Goal: Information Seeking & Learning: Learn about a topic

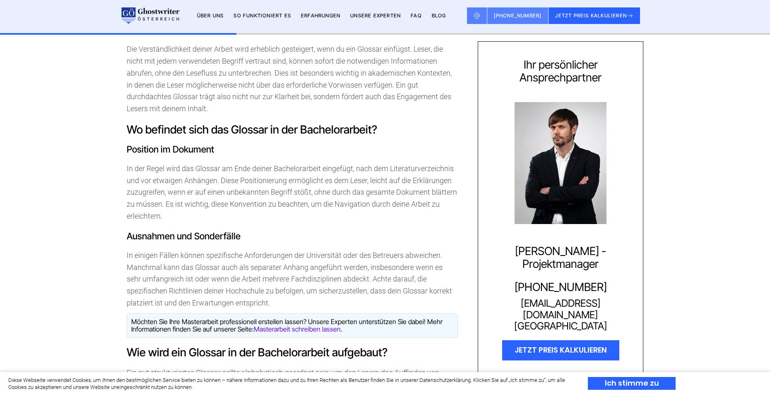
scroll to position [828, 0]
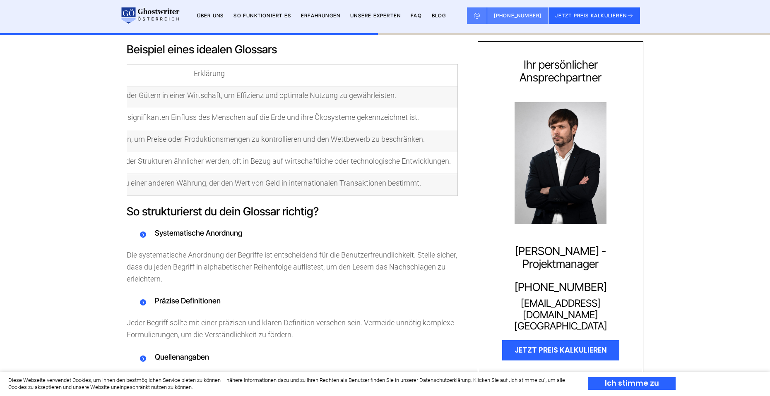
scroll to position [0, 0]
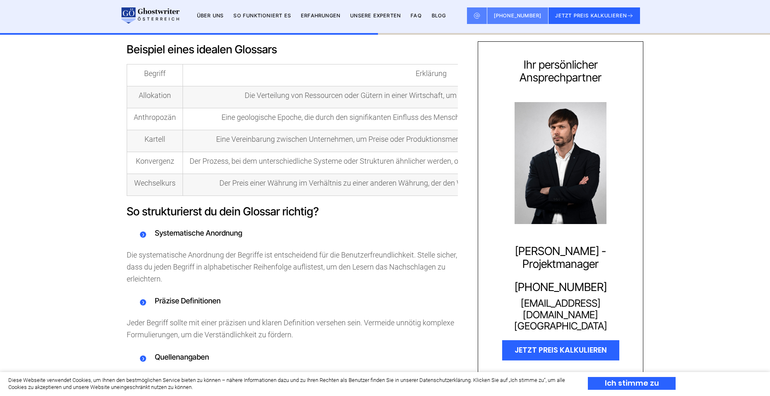
drag, startPoint x: 65, startPoint y: 155, endPoint x: 63, endPoint y: 149, distance: 6.9
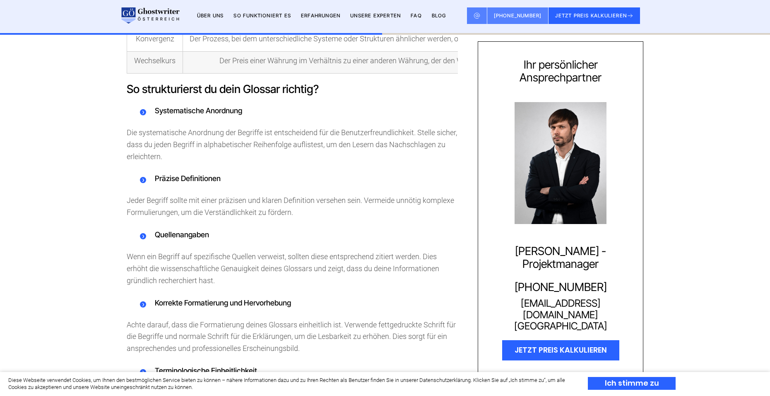
scroll to position [1490, 0]
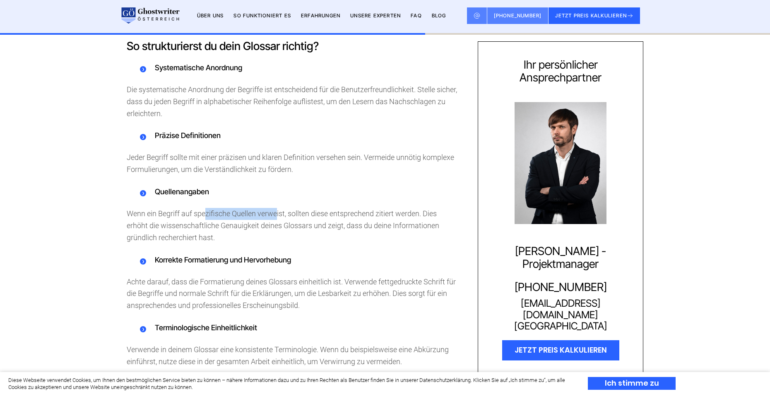
drag, startPoint x: 215, startPoint y: 221, endPoint x: 276, endPoint y: 221, distance: 61.2
click at [276, 221] on p "Wenn ein Begriff auf spezifische Quellen verweist, sollten diese entsprechend z…" at bounding box center [292, 226] width 331 height 36
drag, startPoint x: 329, startPoint y: 221, endPoint x: 391, endPoint y: 221, distance: 62.1
click at [391, 221] on p "Wenn ein Begriff auf spezifische Quellen verweist, sollten diese entsprechend z…" at bounding box center [292, 226] width 331 height 36
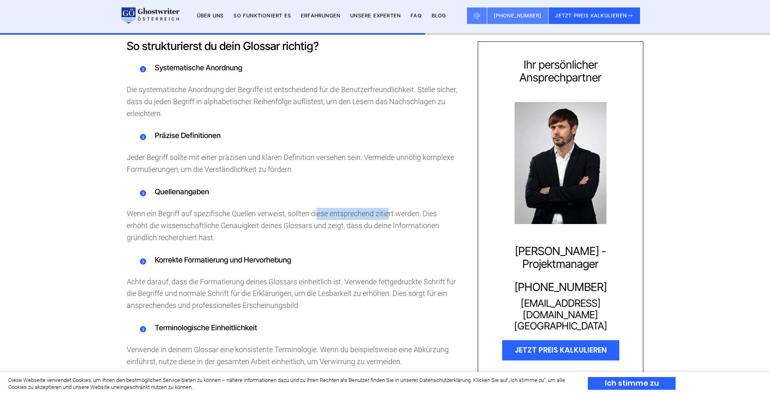
click at [391, 221] on p "Wenn ein Begriff auf spezifische Quellen verweist, sollten diese entsprechend z…" at bounding box center [292, 226] width 331 height 36
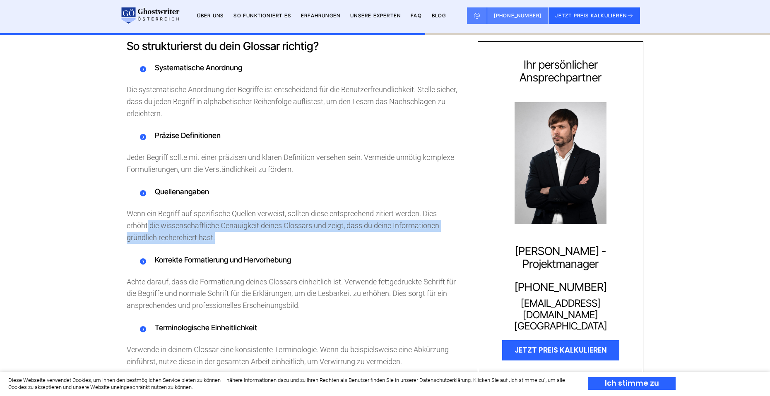
drag, startPoint x: 232, startPoint y: 245, endPoint x: 115, endPoint y: 227, distance: 118.5
click at [147, 235] on p "Wenn ein Begriff auf spezifische Quellen verweist, sollten diese entsprechend z…" at bounding box center [292, 226] width 331 height 36
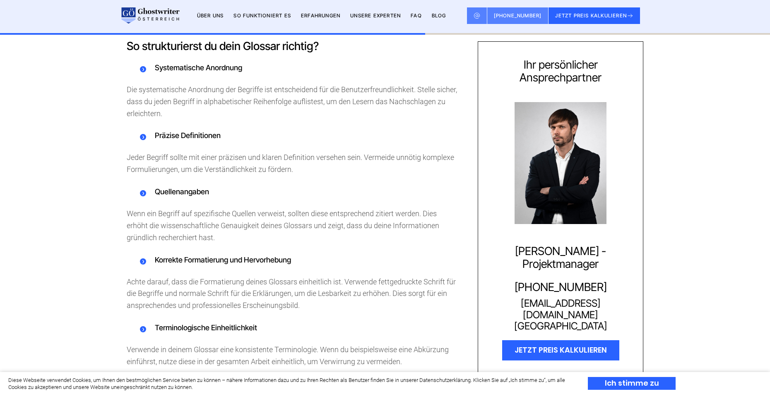
click at [115, 227] on div "Eine dieser Anforderungen ist das Glossar – ein oft übersehener, aber äußerst n…" at bounding box center [385, 269] width 770 height 3076
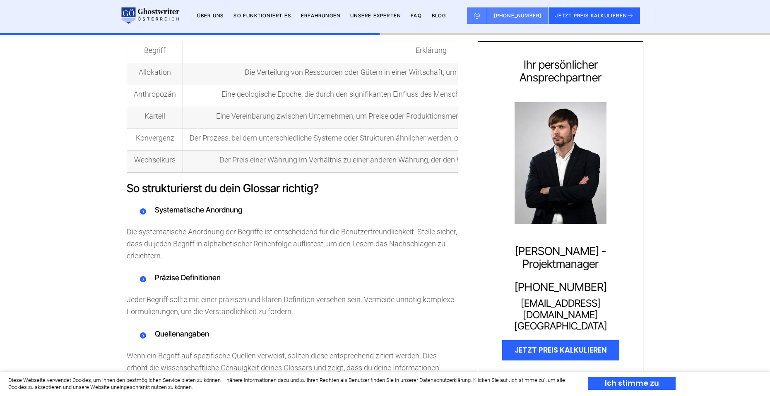
scroll to position [1324, 0]
